Goal: Book appointment/travel/reservation

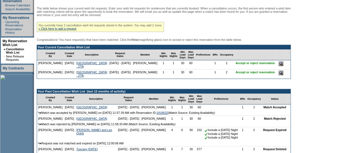
scroll to position [98, 0]
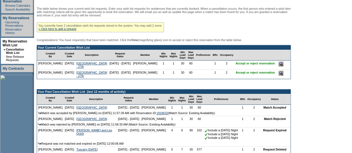
click at [279, 67] on input "image" at bounding box center [281, 64] width 5 height 5
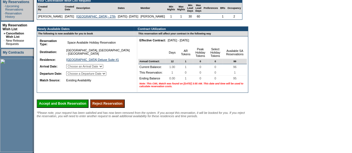
scroll to position [115, 0]
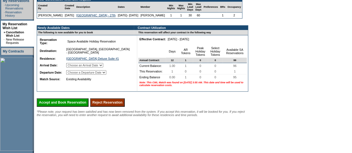
click at [103, 68] on select "Choose an Arrival Date [DATE]" at bounding box center [84, 65] width 37 height 4
select select "[DATE]"
click at [73, 68] on select "Choose an Arrival Date [DATE]" at bounding box center [84, 65] width 37 height 4
click at [105, 75] on select "Choose a Departure Date [DATE]" at bounding box center [86, 72] width 40 height 4
select select "[DATE]"
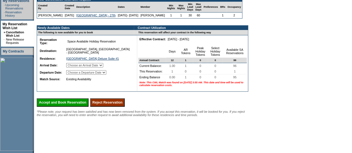
click at [73, 75] on select "Choose a Departure Date [DATE]" at bounding box center [86, 72] width 40 height 4
click at [80, 107] on input "Accept and Book Reservation" at bounding box center [63, 103] width 52 height 8
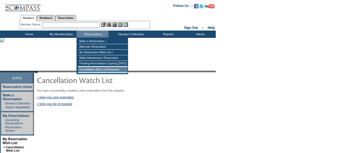
click at [96, 71] on td "Cancellation Wish List Requests" at bounding box center [103, 70] width 50 height 6
